Goal: Transaction & Acquisition: Purchase product/service

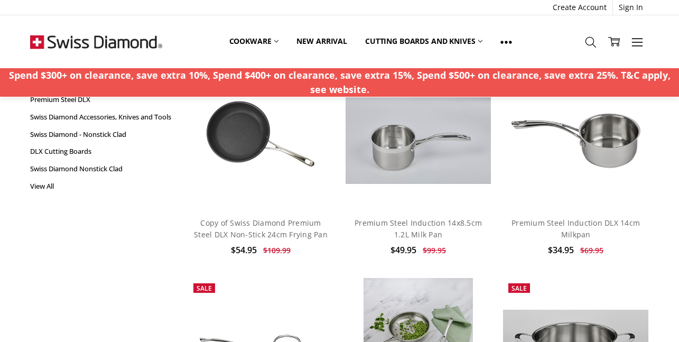
scroll to position [53, 0]
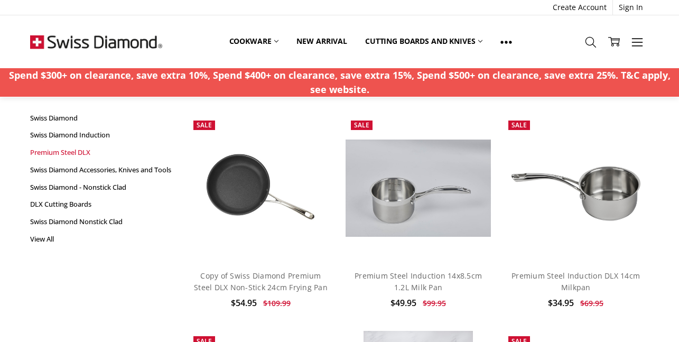
click at [72, 153] on link "Premium Steel DLX" at bounding box center [103, 152] width 146 height 17
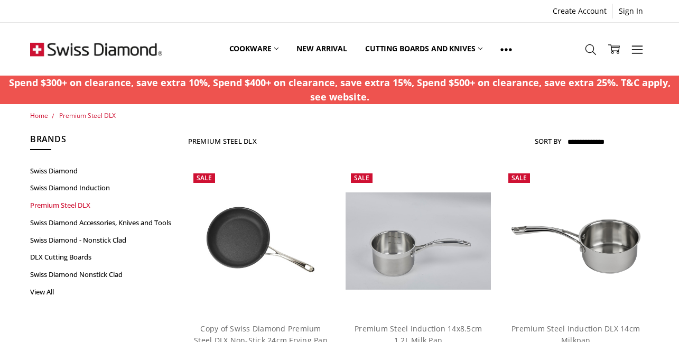
click at [58, 205] on link "Premium Steel DLX" at bounding box center [103, 204] width 146 height 17
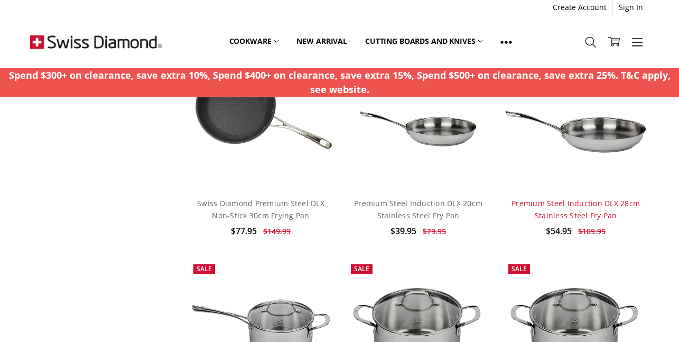
scroll to position [1215, 0]
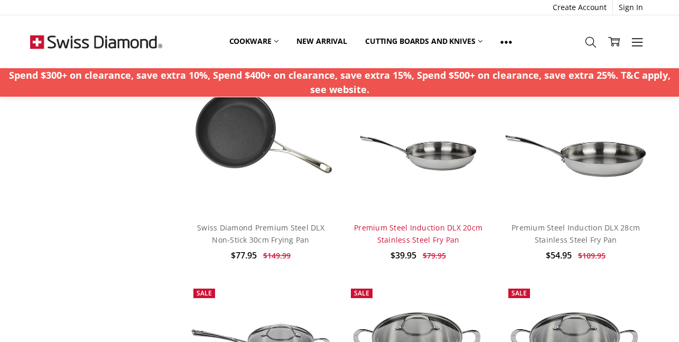
click at [424, 227] on link "Premium Steel Induction DLX 20cm Stainless Steel Fry Pan" at bounding box center [418, 233] width 128 height 22
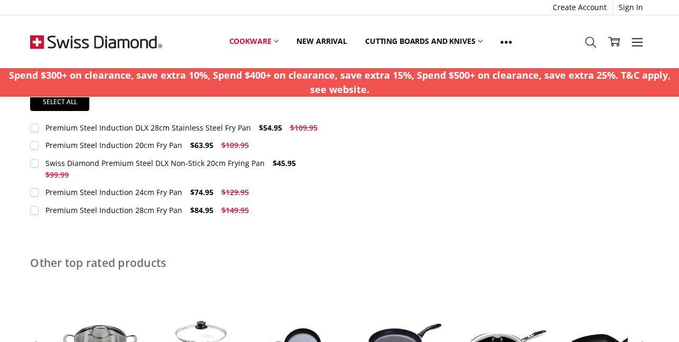
scroll to position [528, 0]
